Goal: Transaction & Acquisition: Book appointment/travel/reservation

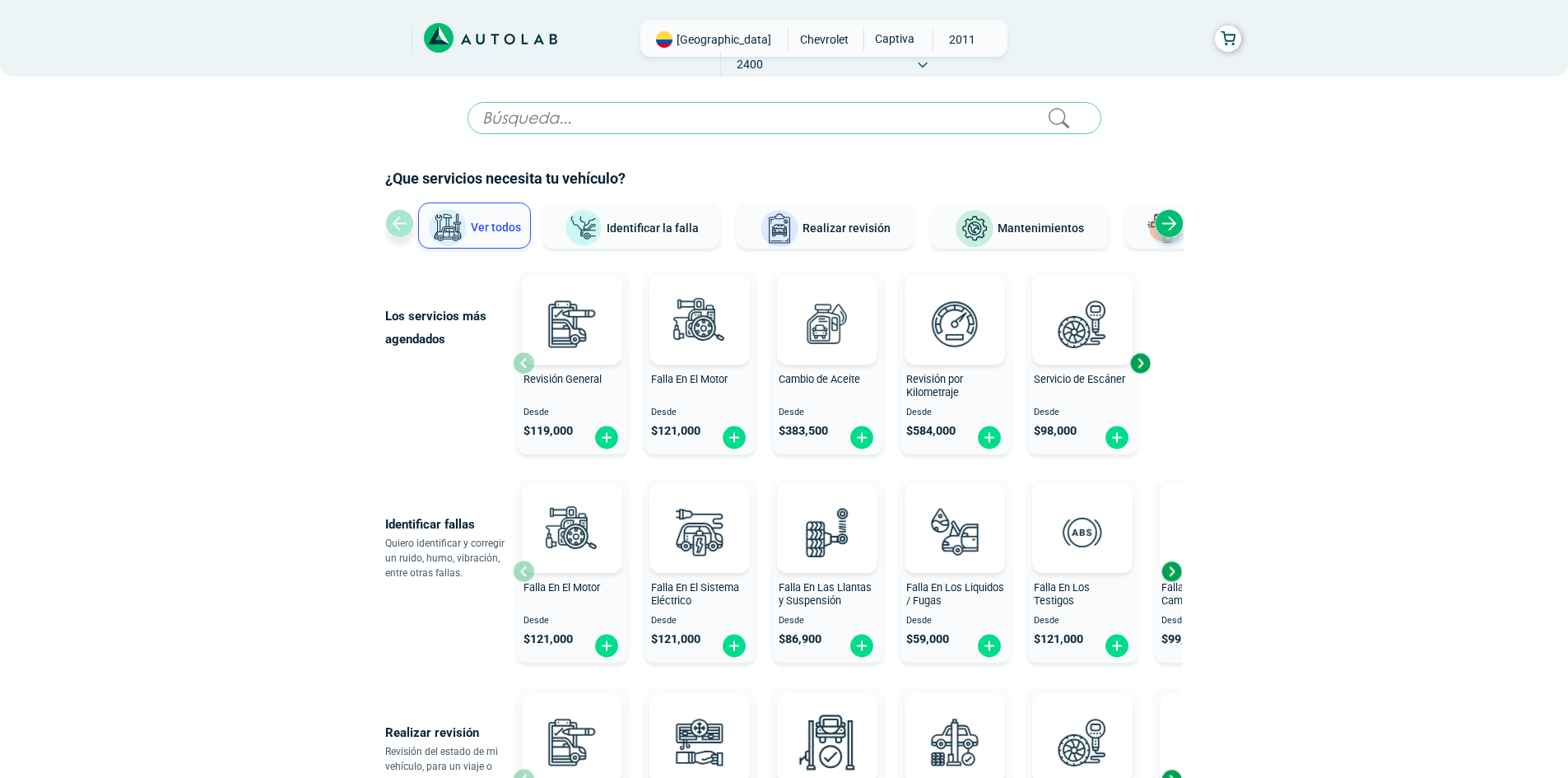
click at [1157, 220] on div "Next slide" at bounding box center [1169, 223] width 29 height 29
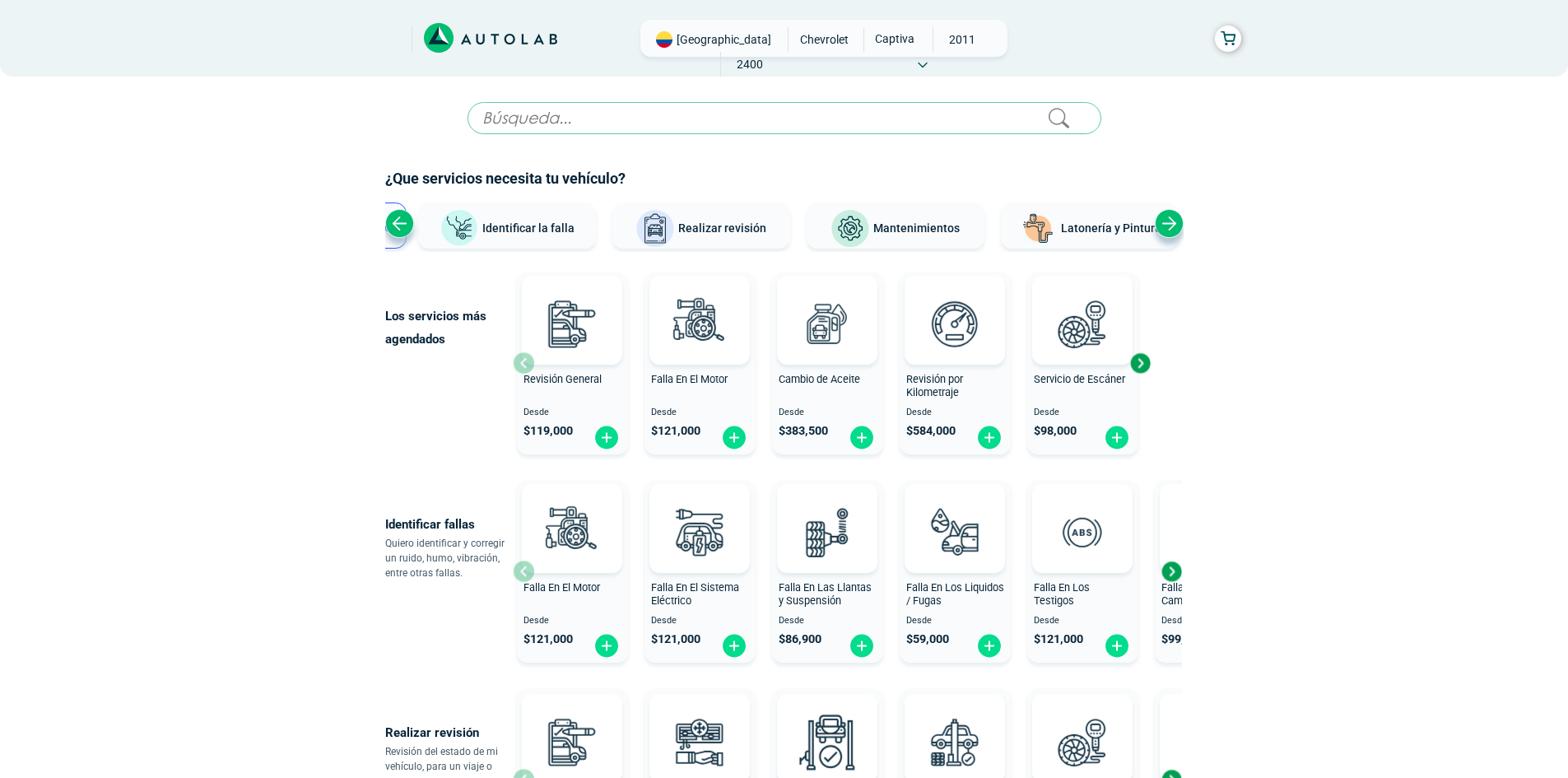
click at [1169, 221] on div "Next slide" at bounding box center [1169, 223] width 29 height 29
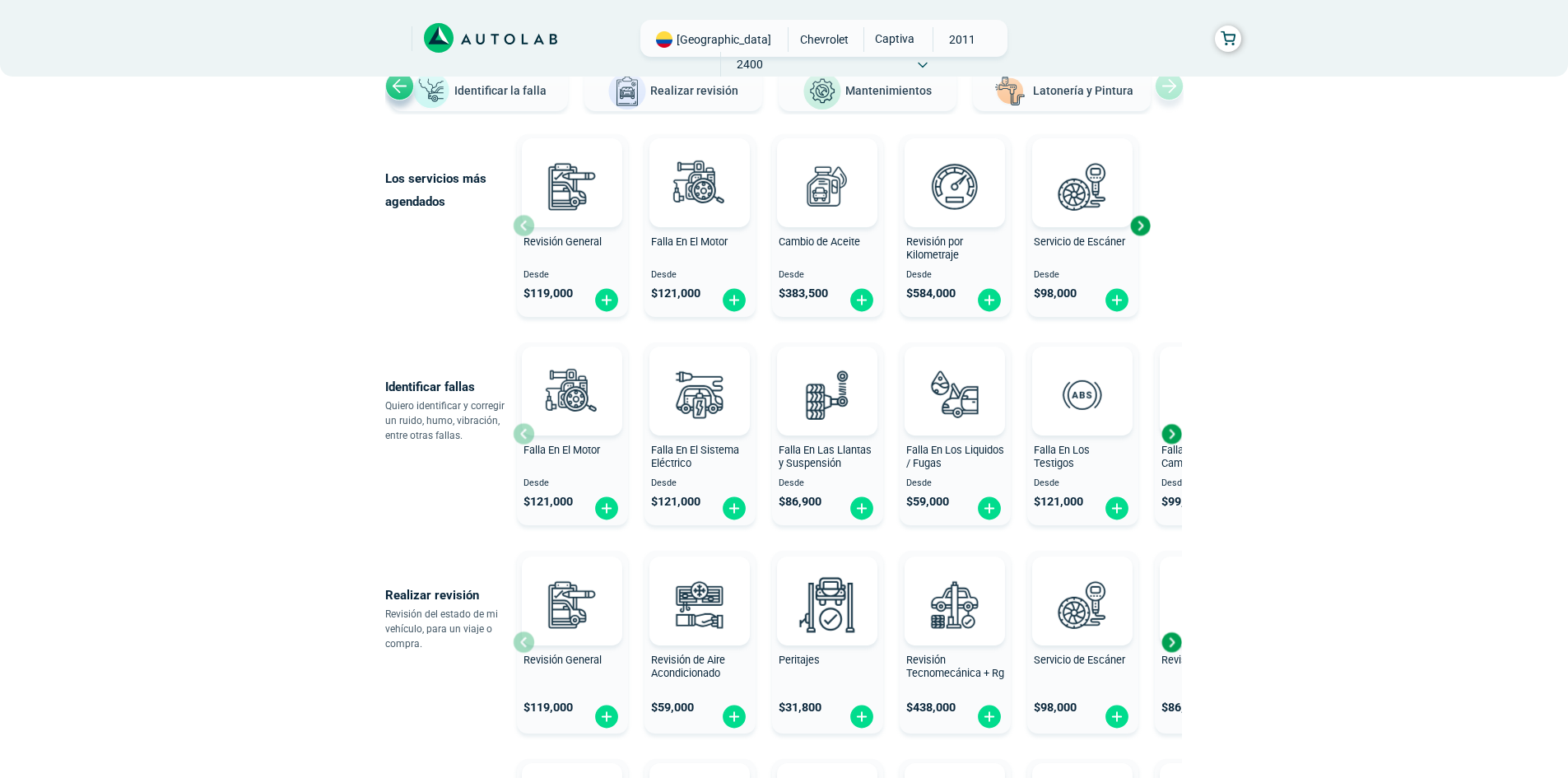
scroll to position [165, 0]
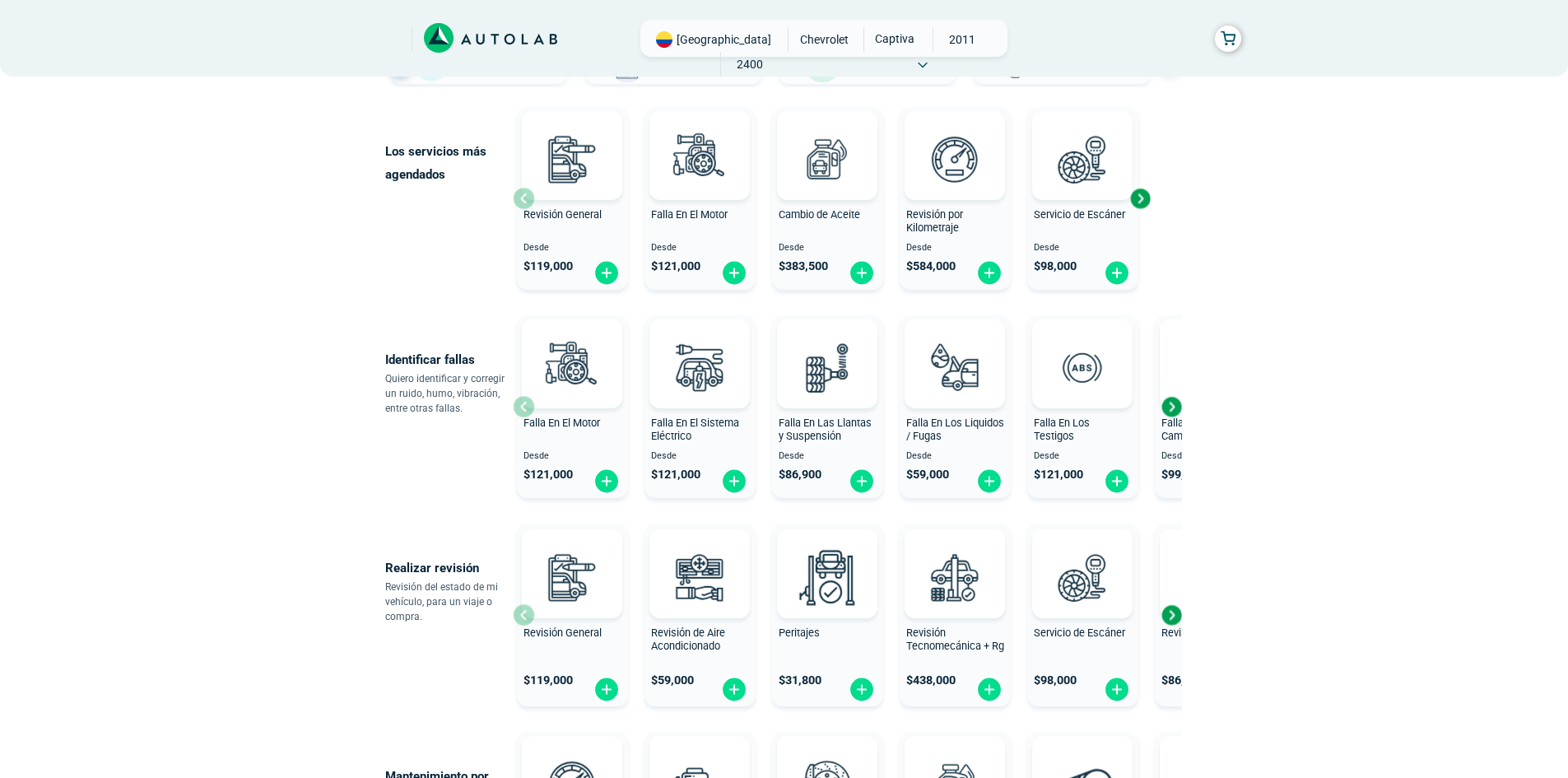
click at [1163, 407] on div "Next slide" at bounding box center [1172, 407] width 25 height 25
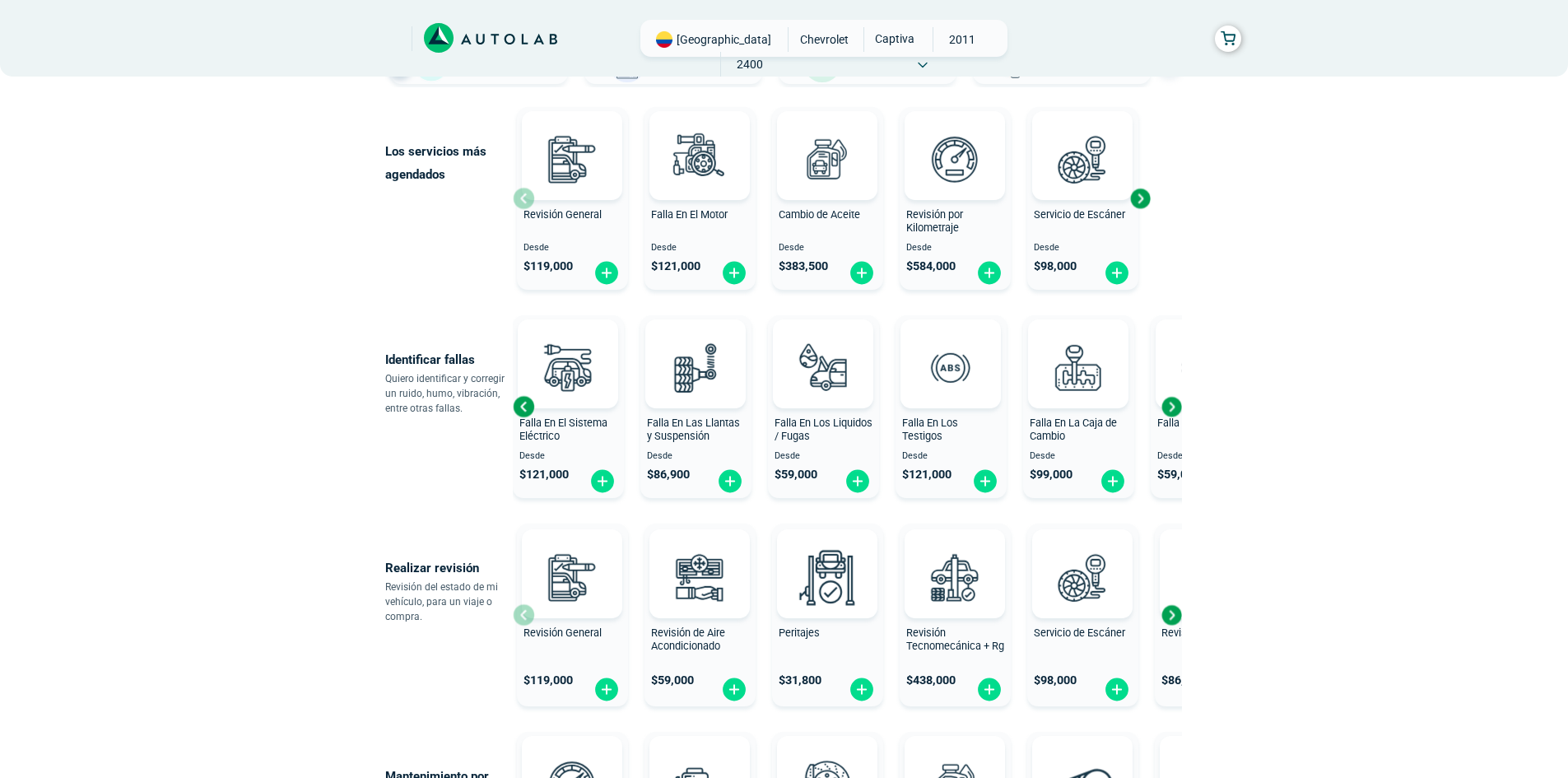
click at [1163, 407] on div "Next slide" at bounding box center [1172, 407] width 25 height 25
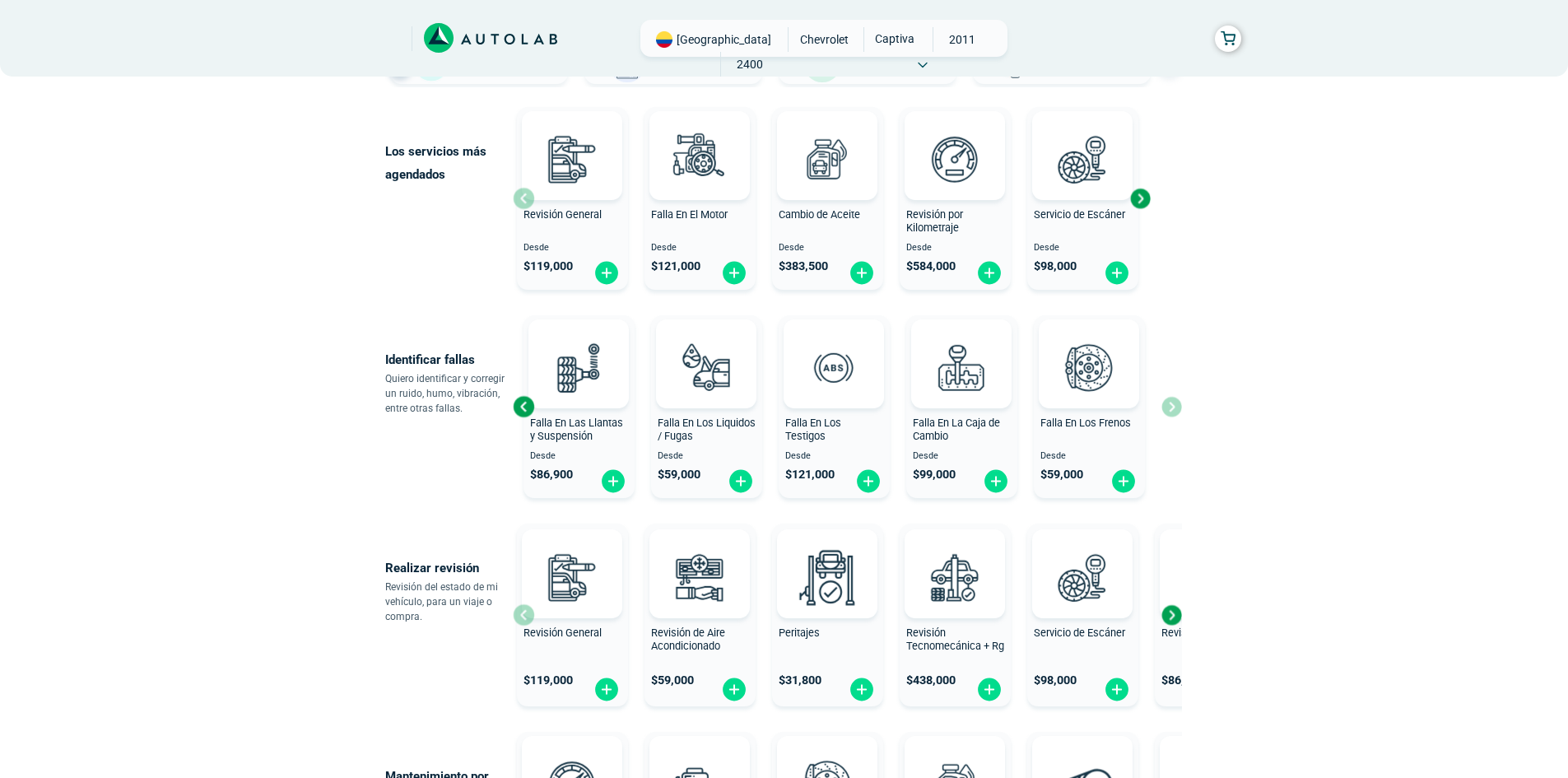
click at [1163, 407] on div "Falla En El Motor Desde $ 121,000 Falla En El Sistema Eléctrico Desde $ 121,000…" at bounding box center [847, 406] width 669 height 196
click at [515, 407] on div "Previous slide" at bounding box center [524, 407] width 25 height 25
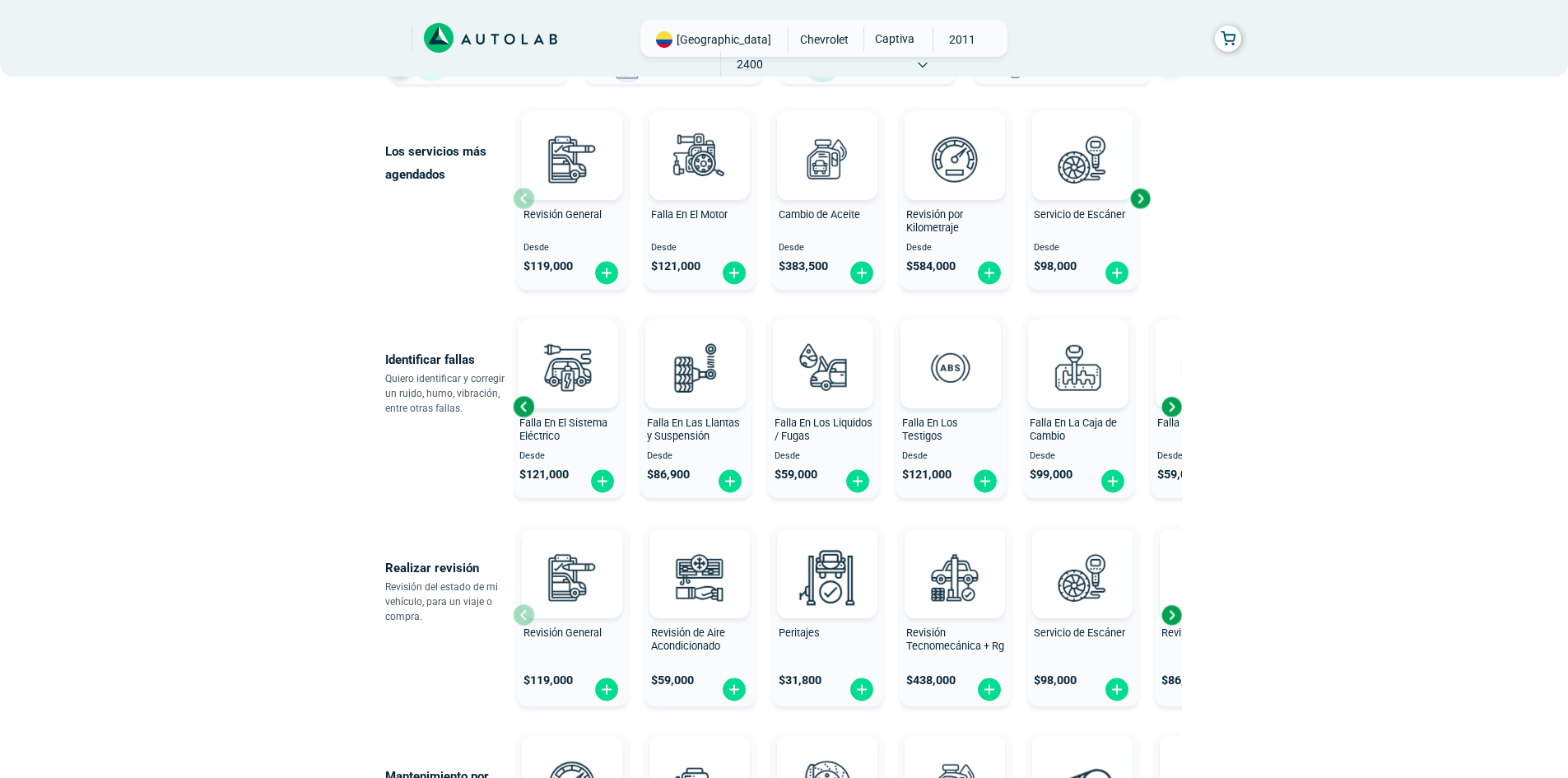
click at [515, 407] on div "Previous slide" at bounding box center [524, 407] width 25 height 25
click at [497, 407] on div "Falla En El Motor Desde $ 121,000" at bounding box center [441, 407] width 111 height 176
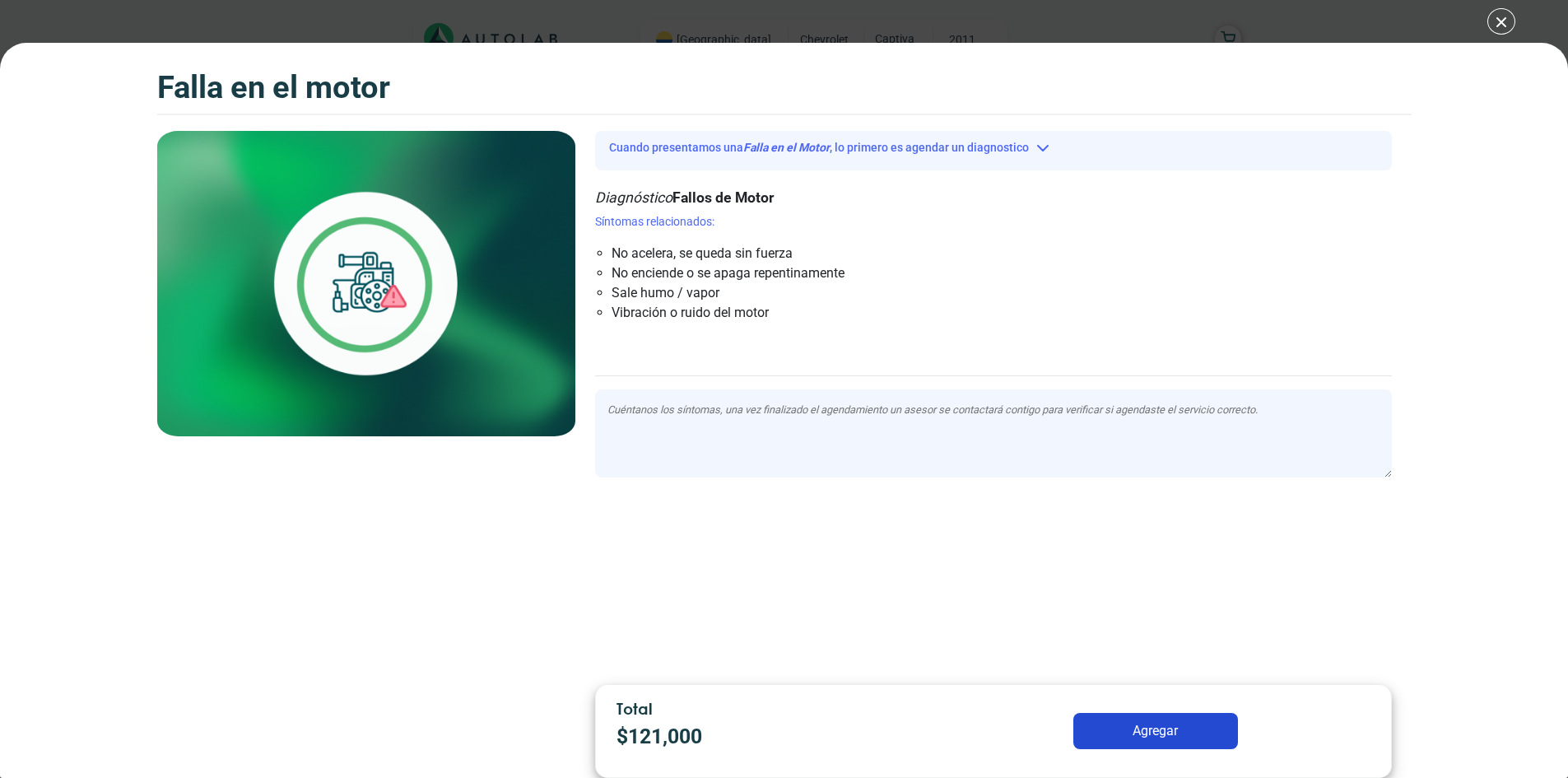
click at [515, 407] on div "Falla en el Motor" at bounding box center [366, 401] width 418 height 540
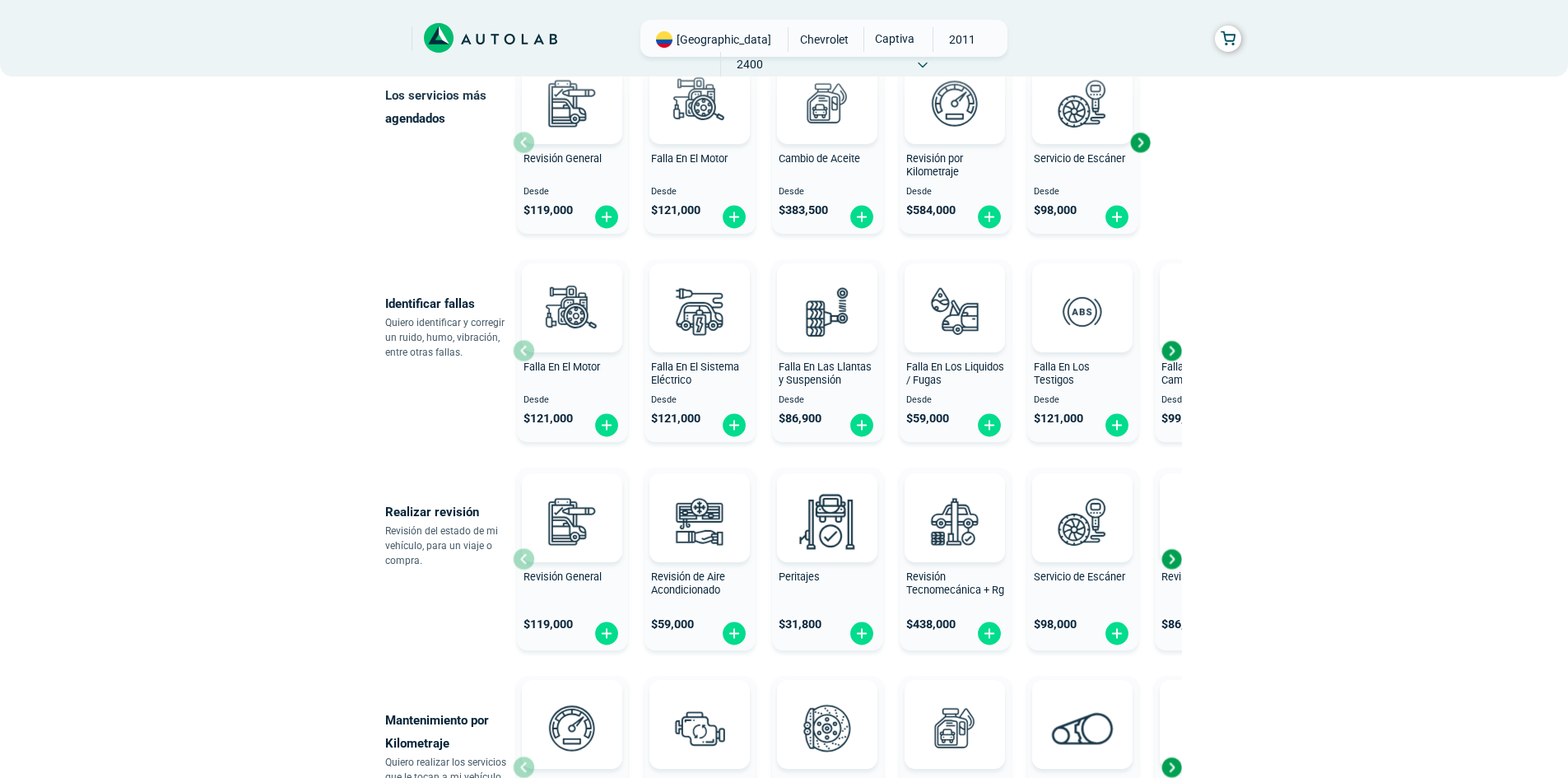
scroll to position [246, 0]
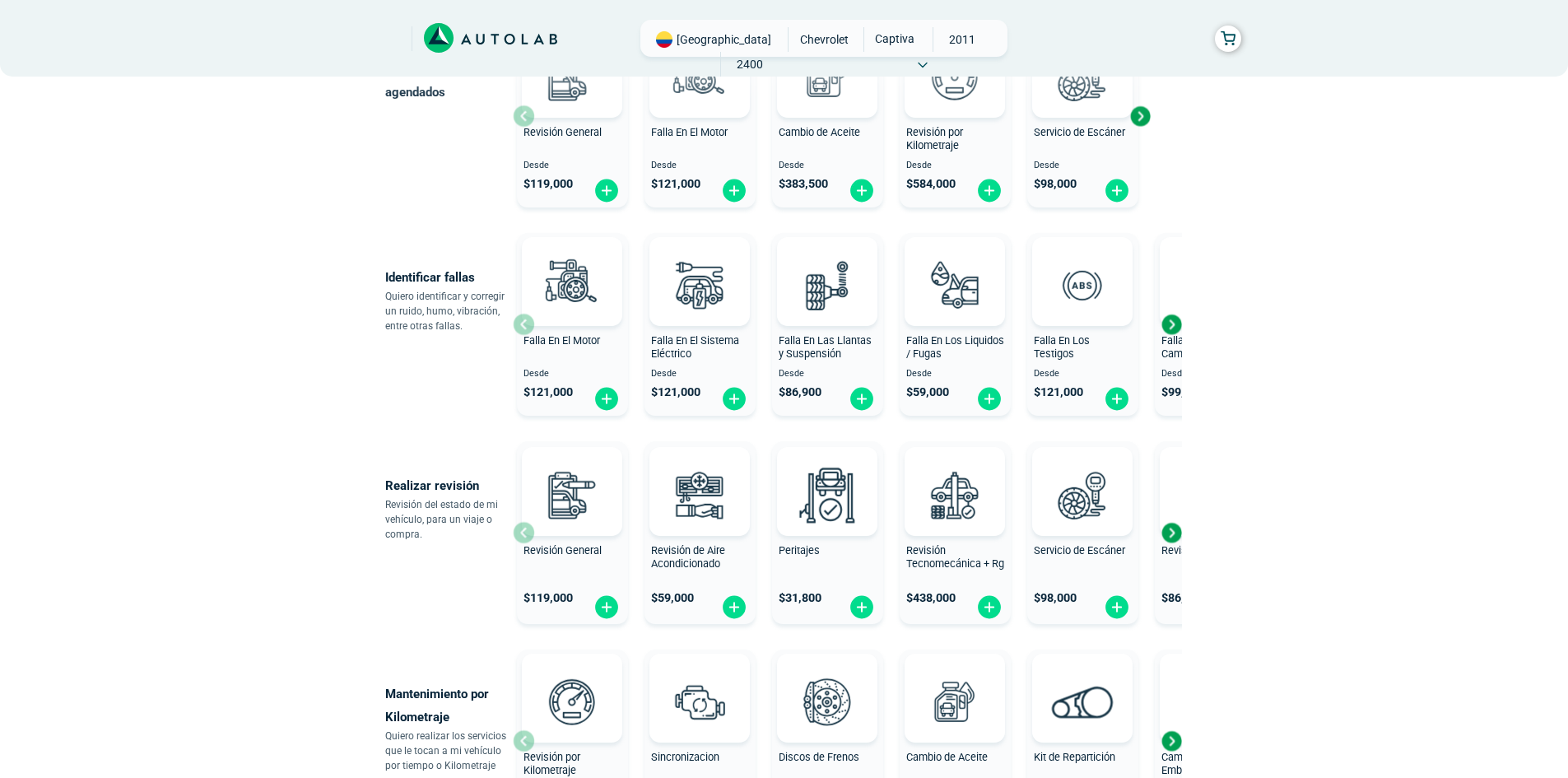
click at [1174, 538] on div "Next slide" at bounding box center [1172, 532] width 25 height 25
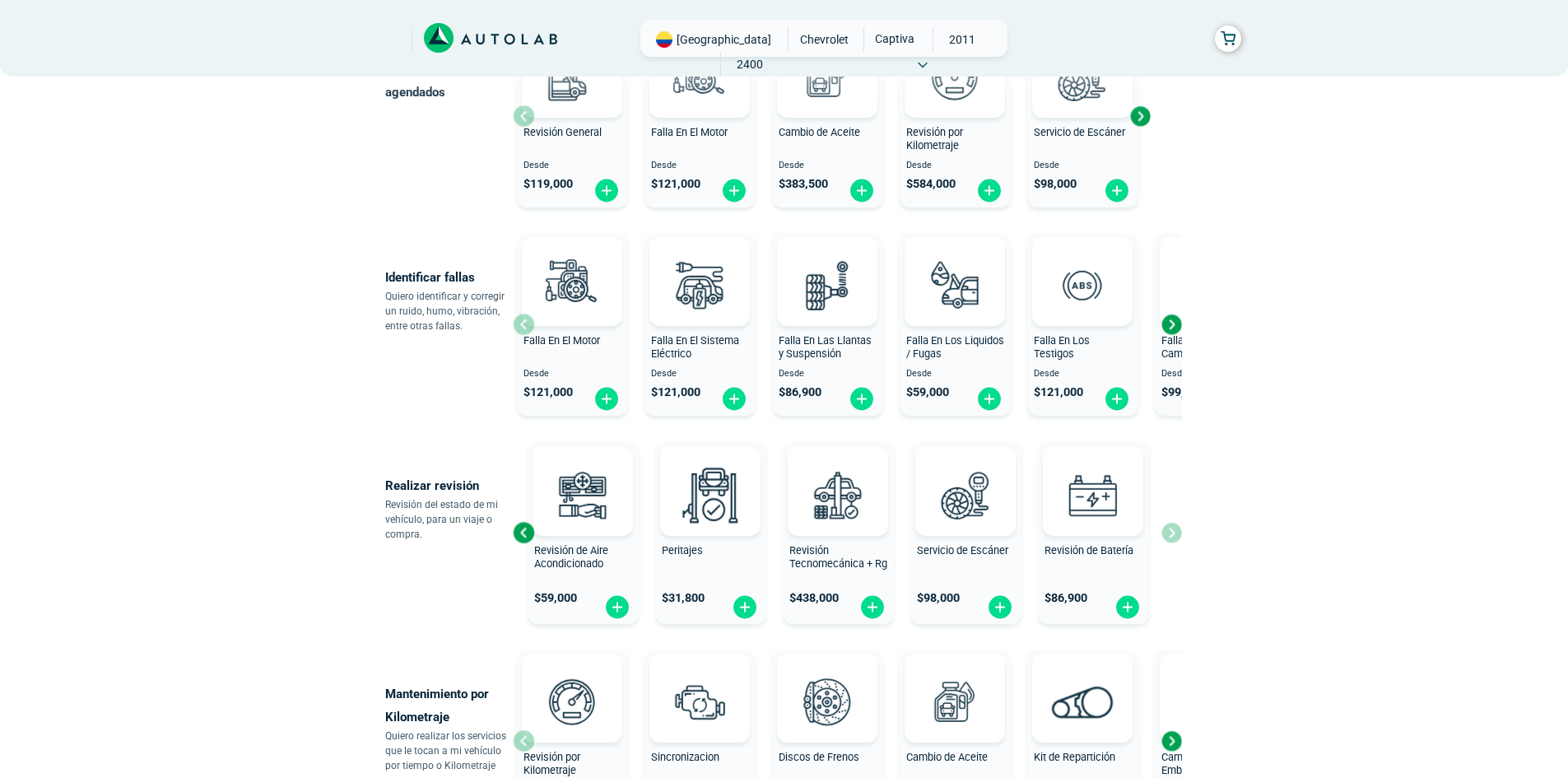
click at [1174, 538] on div "Revisión General $ 119,000 Revisión de Aire Acondicionado $ 59,000 Peritajes $ …" at bounding box center [847, 532] width 669 height 196
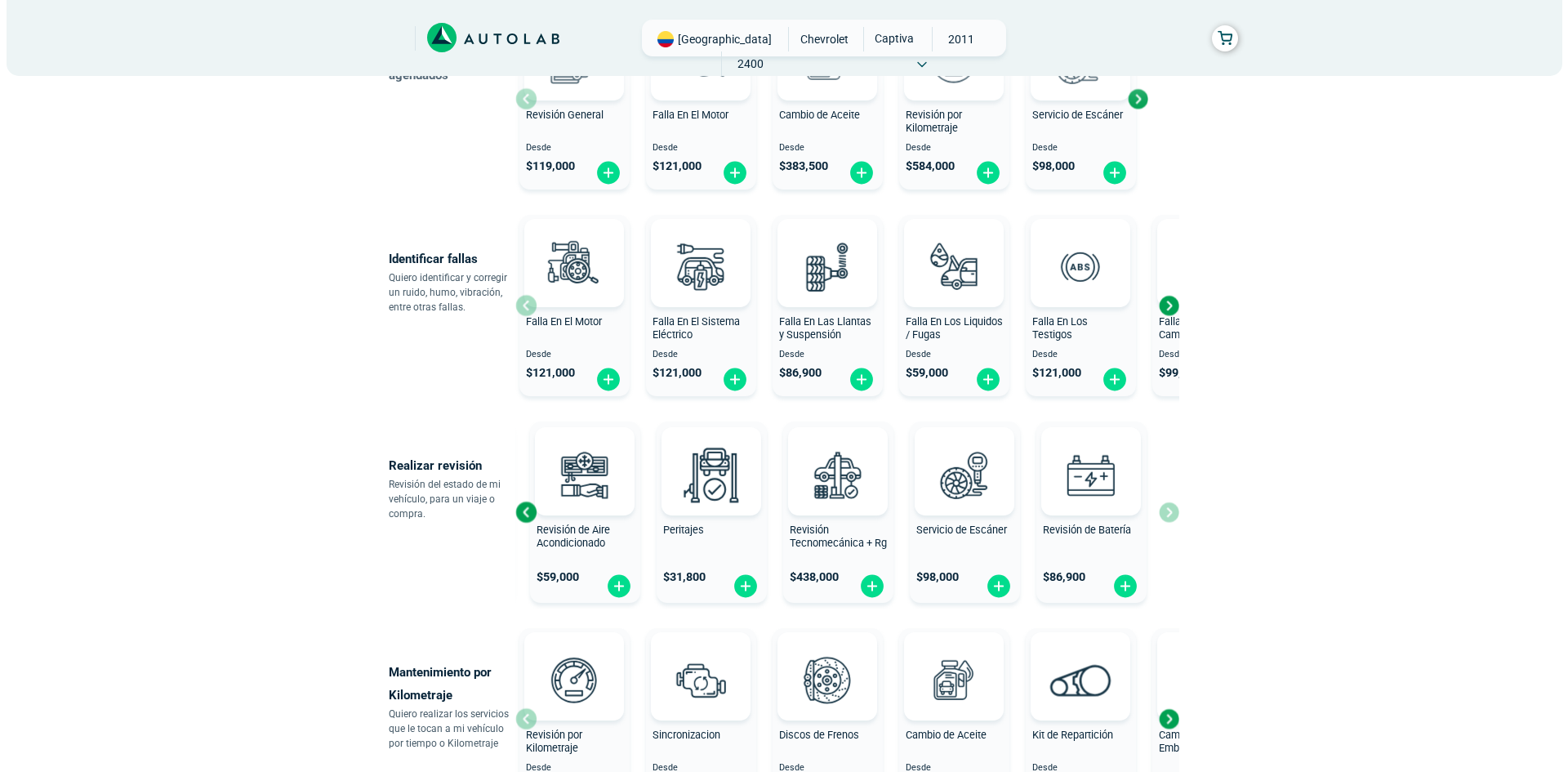
scroll to position [290, 0]
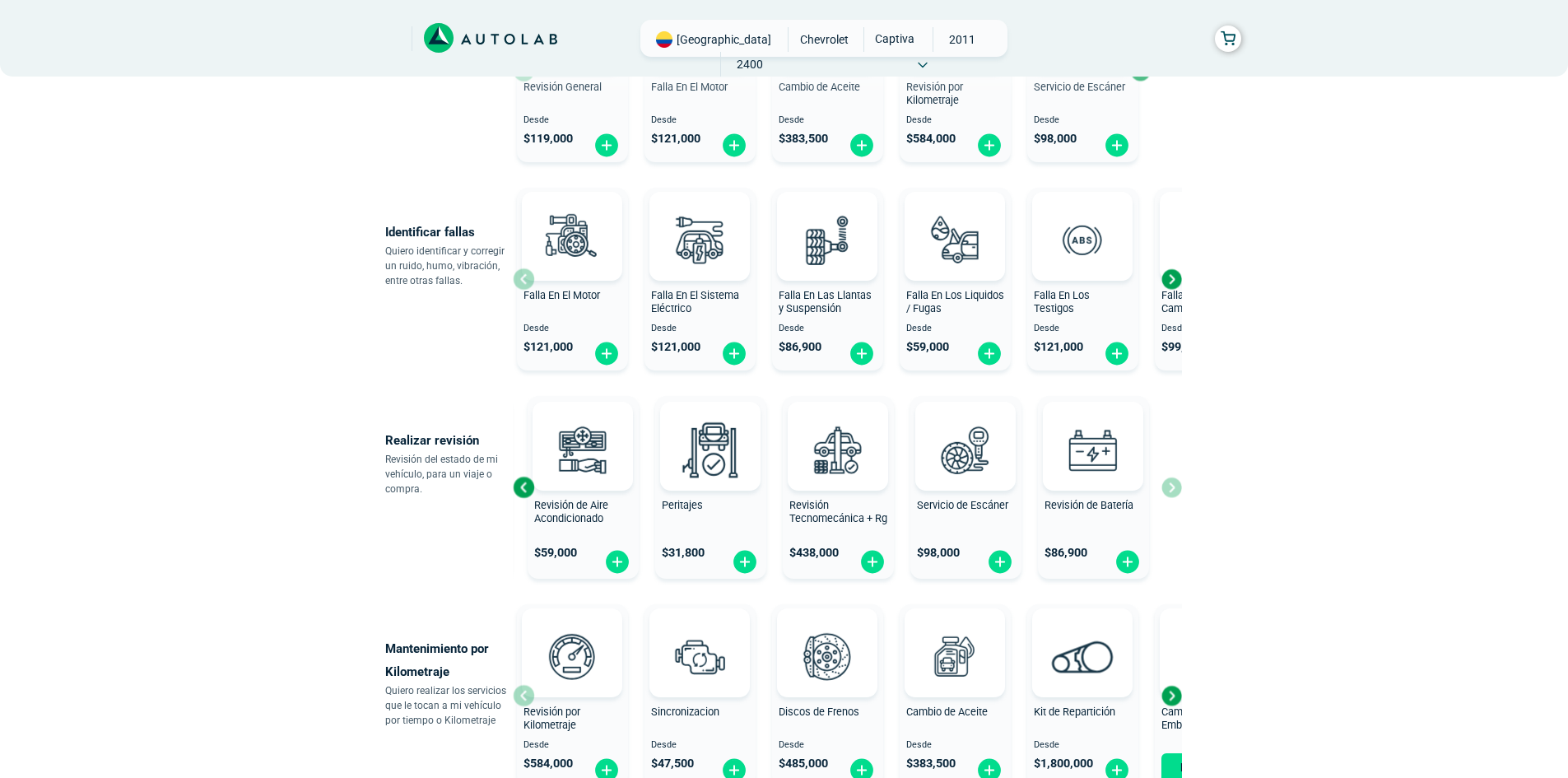
click at [522, 489] on div "Previous slide" at bounding box center [524, 488] width 25 height 25
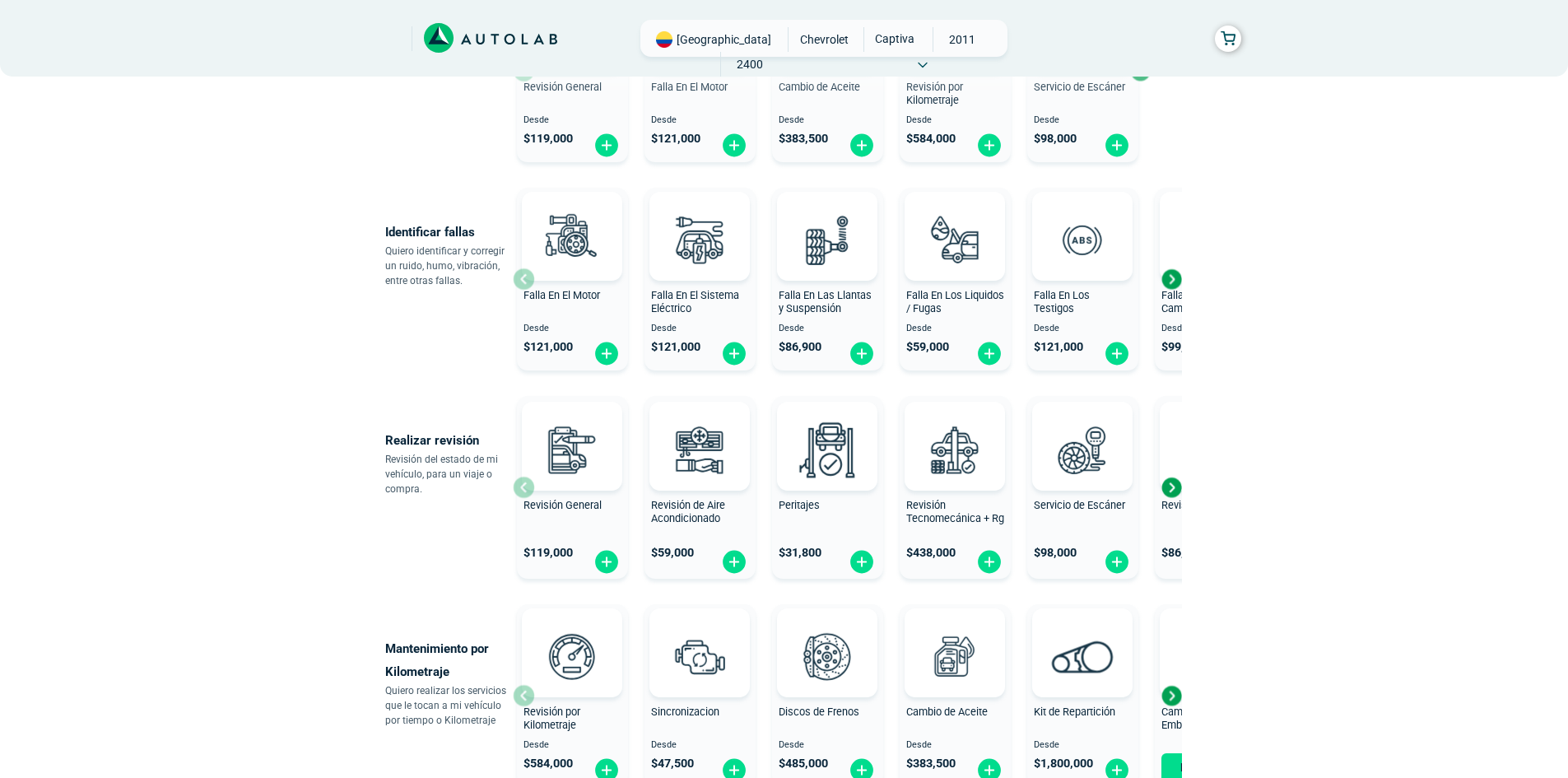
click at [522, 489] on div "Revisión General $ 119,000" at bounding box center [573, 487] width 111 height 171
click at [575, 436] on img at bounding box center [572, 449] width 73 height 73
